Goal: Task Accomplishment & Management: Use online tool/utility

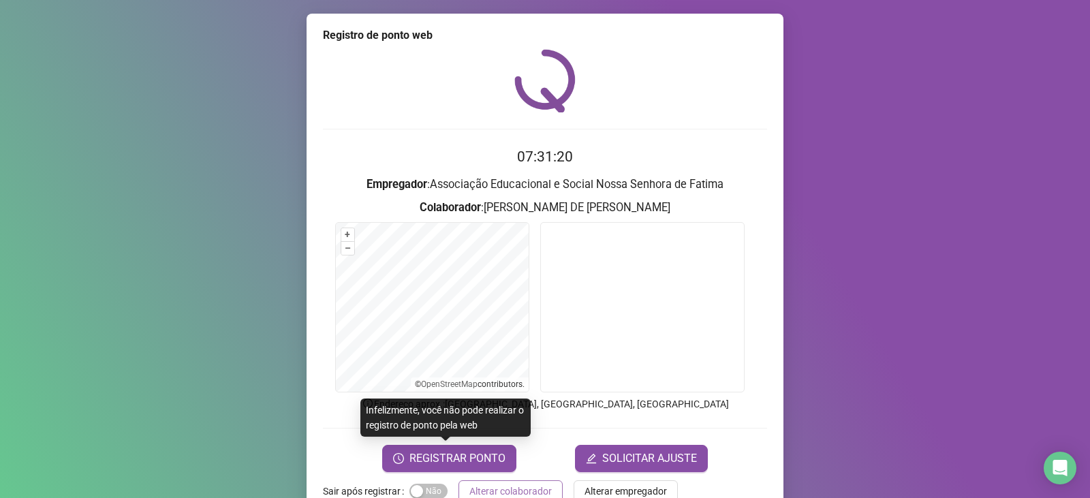
click at [522, 490] on span "Alterar colaborador" at bounding box center [510, 491] width 82 height 15
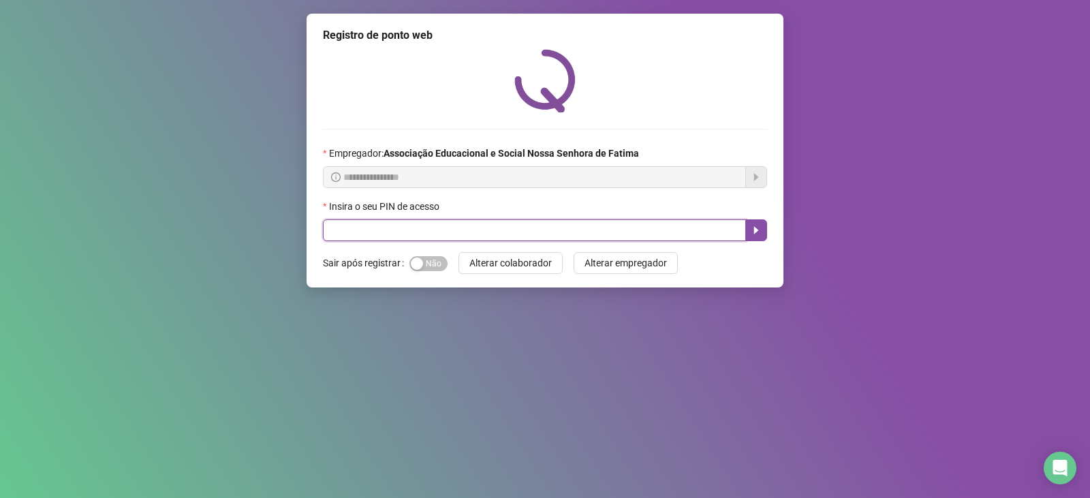
click at [424, 227] on input "text" at bounding box center [534, 230] width 423 height 22
type input "***"
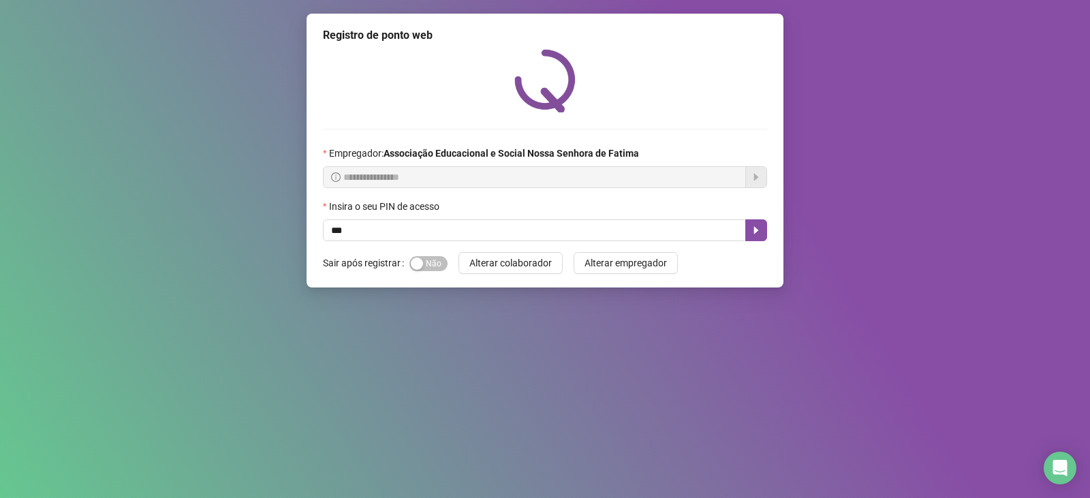
click at [753, 219] on div "Insira o seu PIN de acesso" at bounding box center [545, 209] width 444 height 20
click at [751, 236] on button "button" at bounding box center [756, 230] width 22 height 22
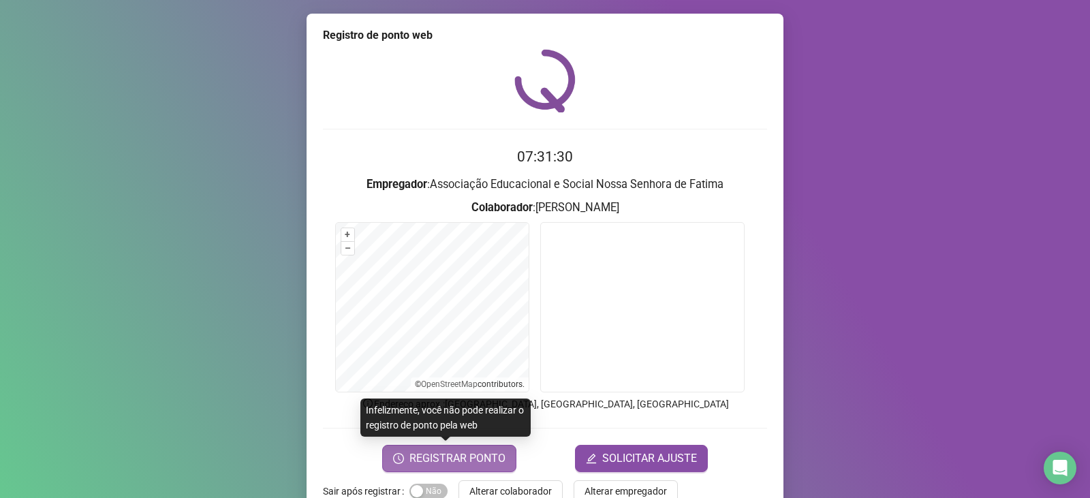
click at [478, 454] on span "REGISTRAR PONTO" at bounding box center [457, 458] width 96 height 16
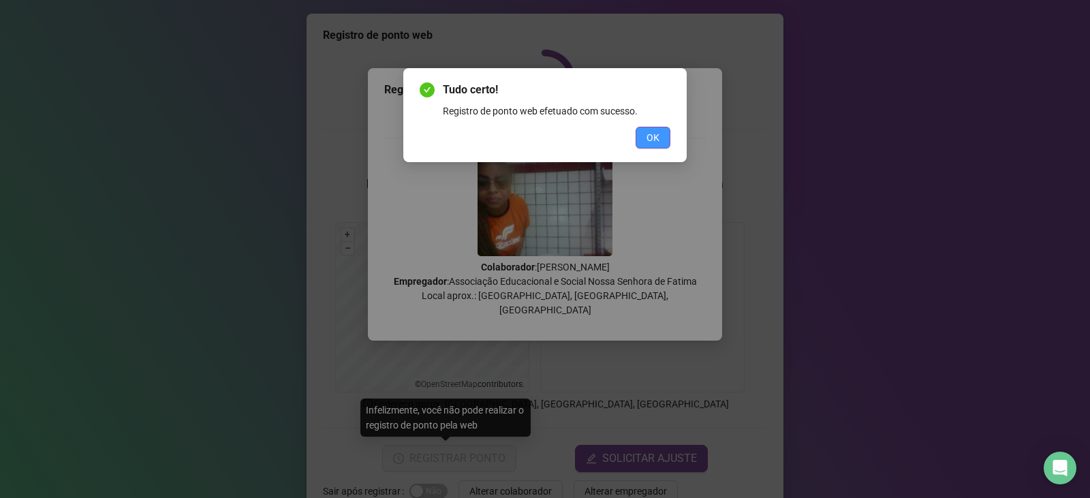
click at [651, 136] on span "OK" at bounding box center [652, 137] width 13 height 15
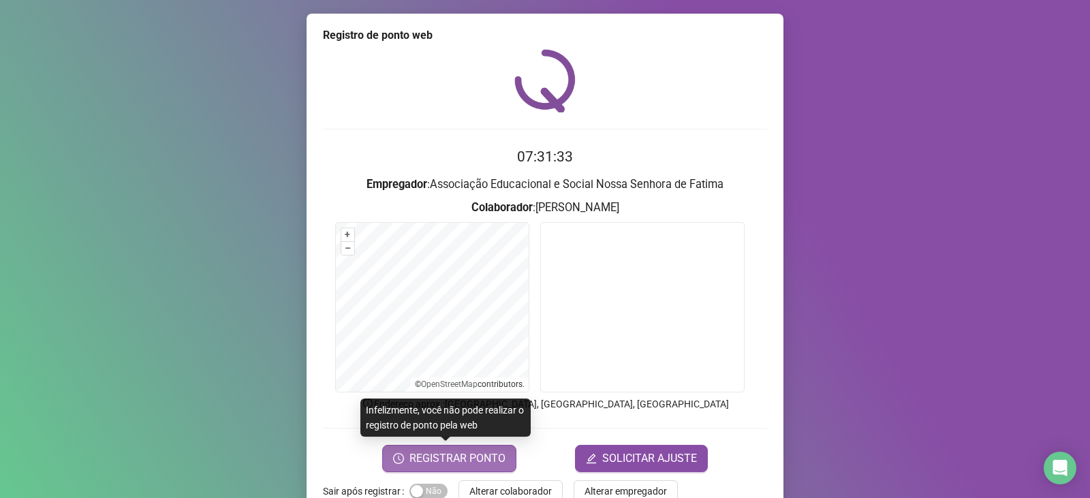
click at [486, 454] on span "REGISTRAR PONTO" at bounding box center [457, 458] width 96 height 16
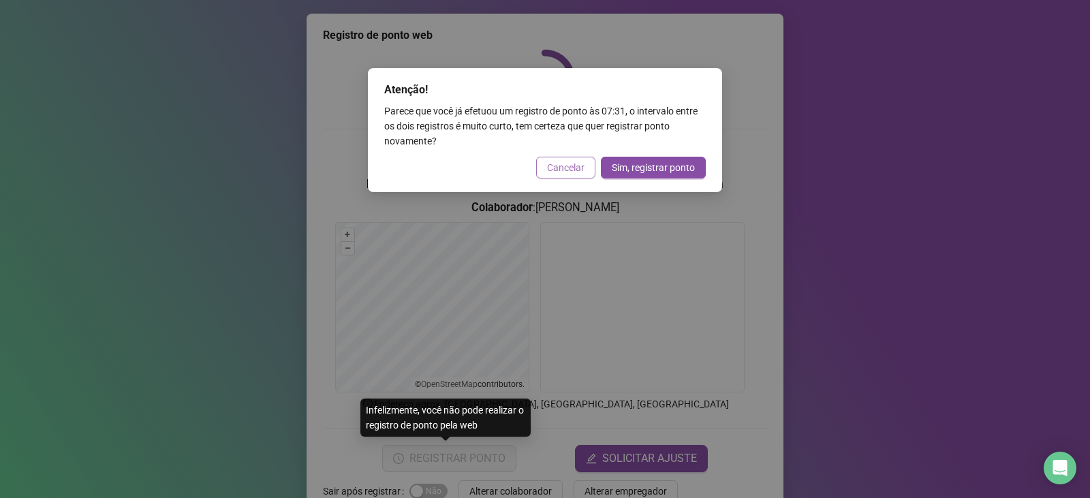
click at [565, 171] on span "Cancelar" at bounding box center [565, 167] width 37 height 15
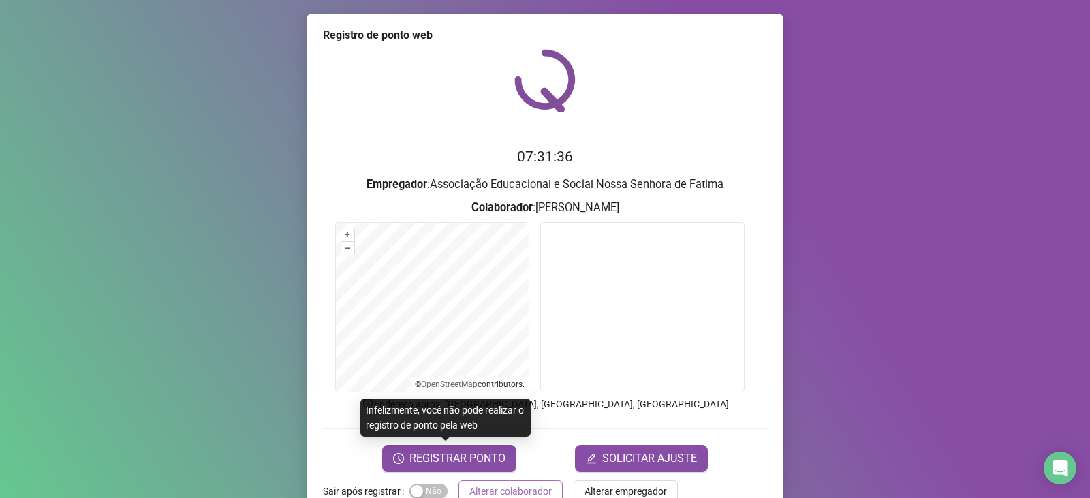
click at [538, 487] on span "Alterar colaborador" at bounding box center [510, 491] width 82 height 15
